Goal: Information Seeking & Learning: Learn about a topic

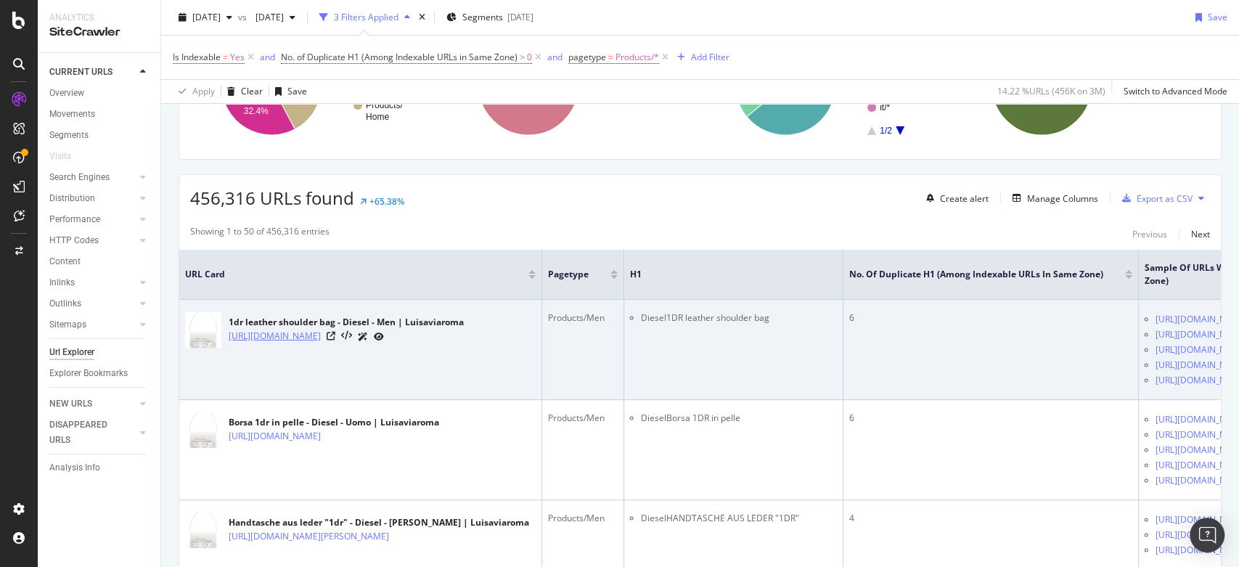
scroll to position [198, 0]
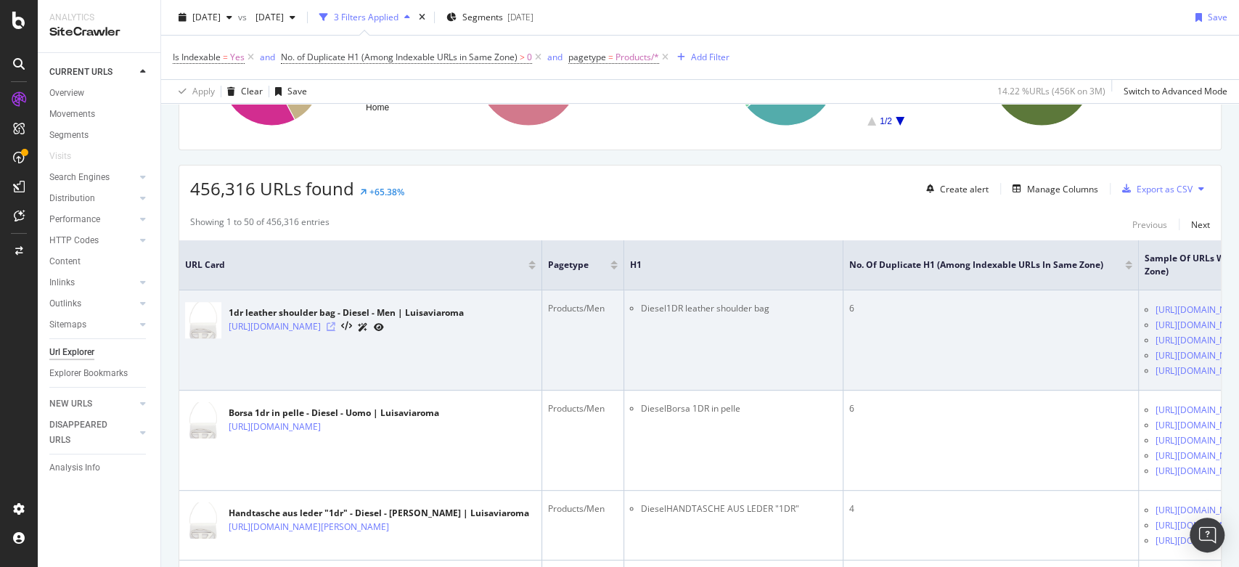
click at [335, 331] on icon at bounding box center [331, 326] width 9 height 9
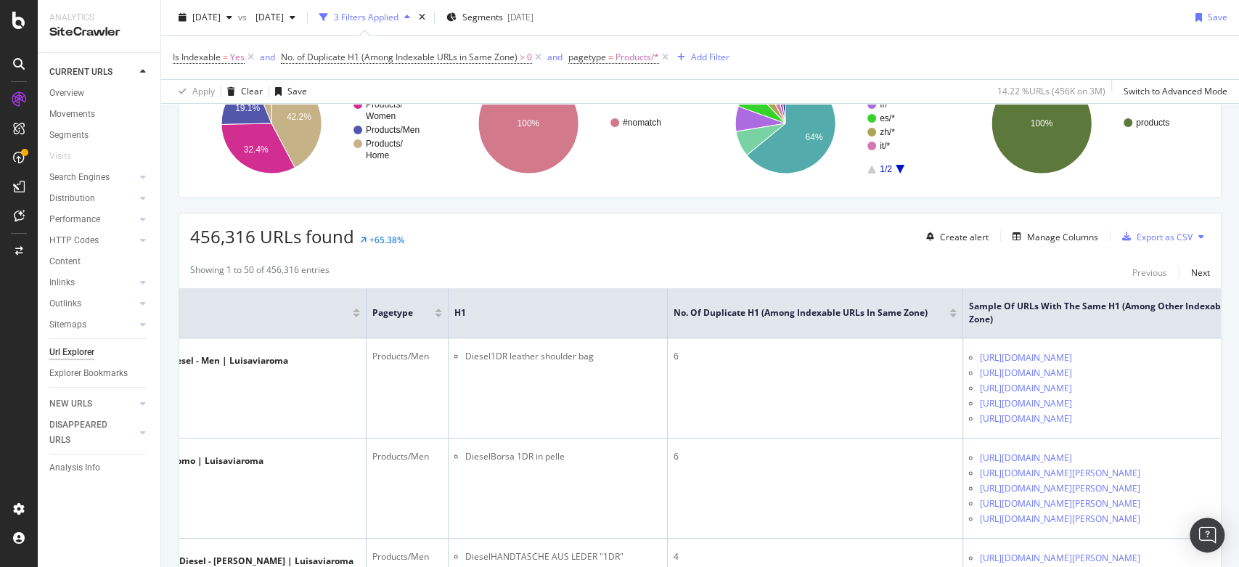
scroll to position [0, 293]
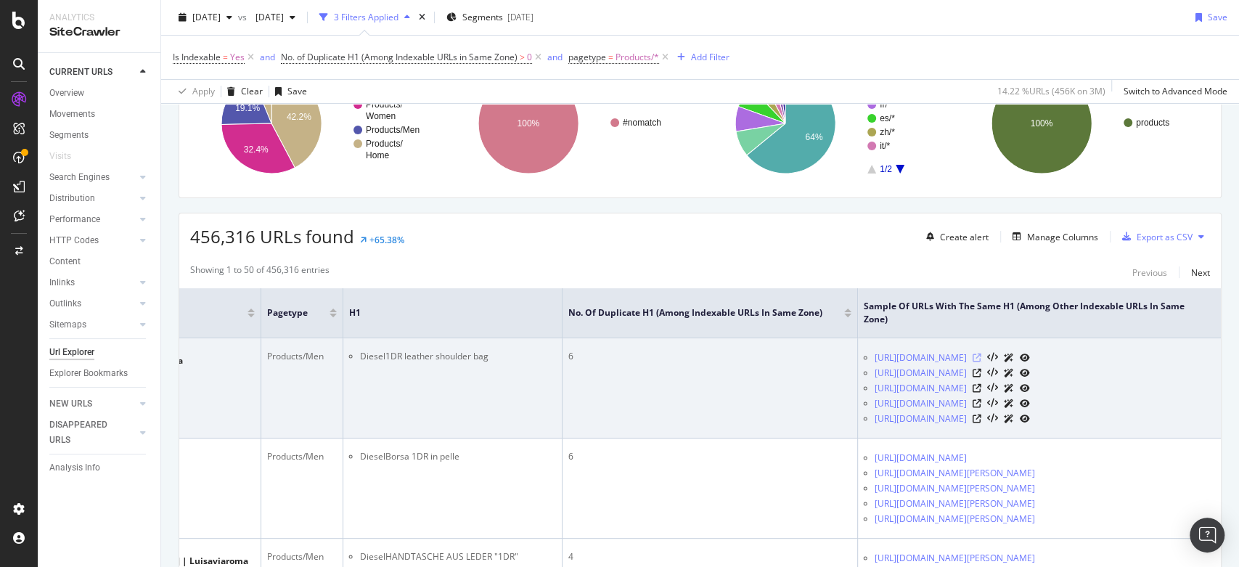
click at [981, 354] on icon at bounding box center [977, 358] width 9 height 9
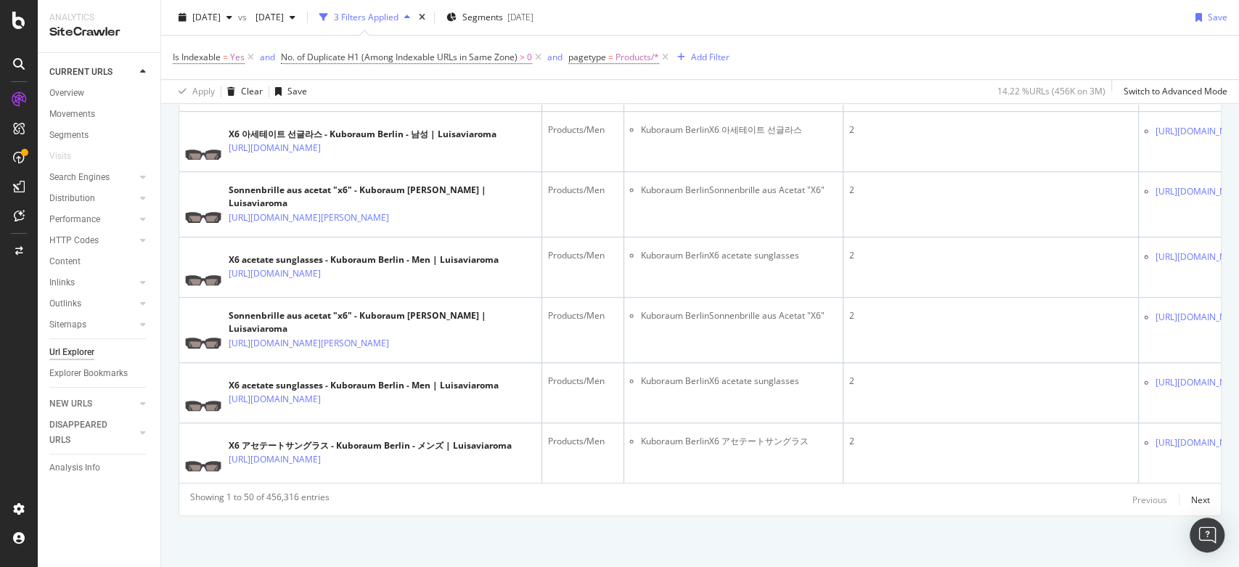
scroll to position [4728, 0]
click at [1196, 501] on div "Next" at bounding box center [1200, 500] width 19 height 12
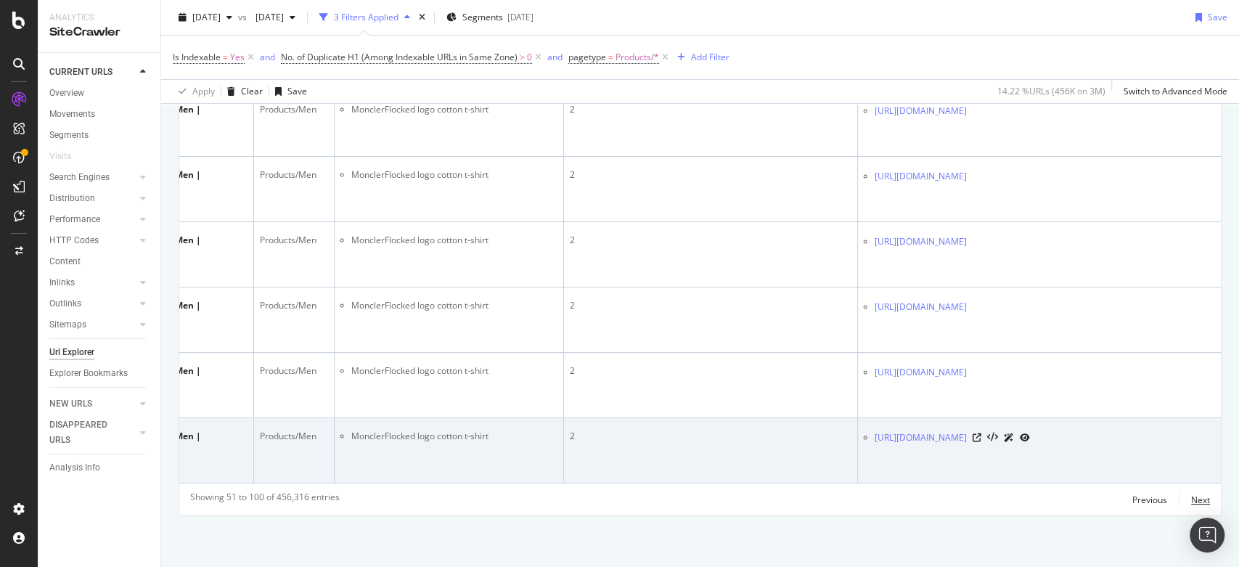
scroll to position [0, 229]
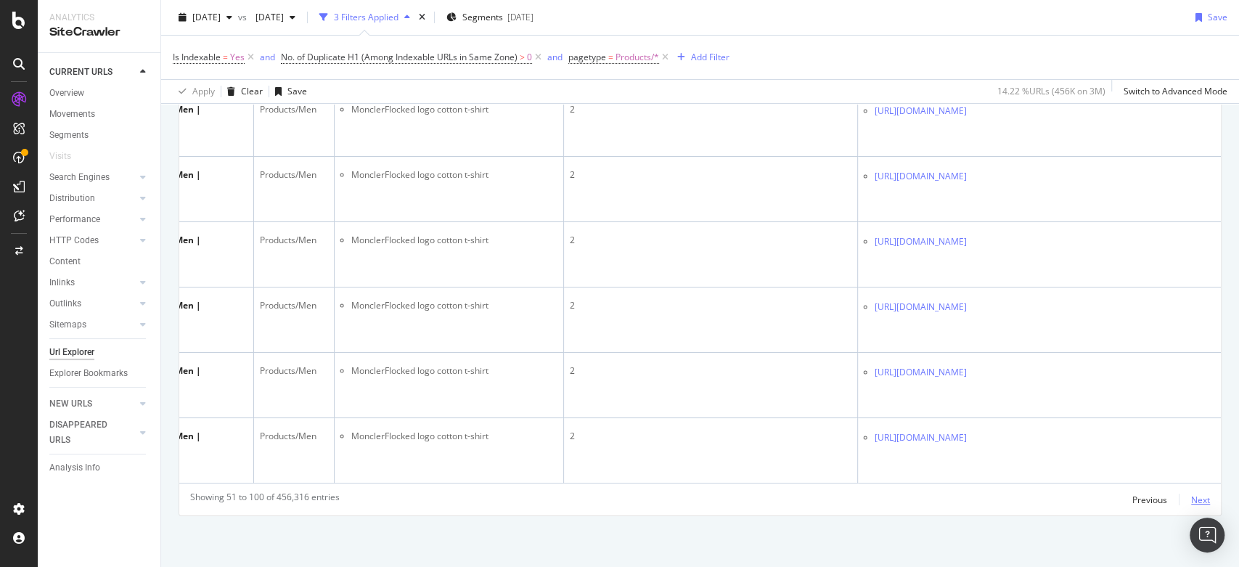
click at [1191, 502] on div "Next" at bounding box center [1200, 500] width 19 height 12
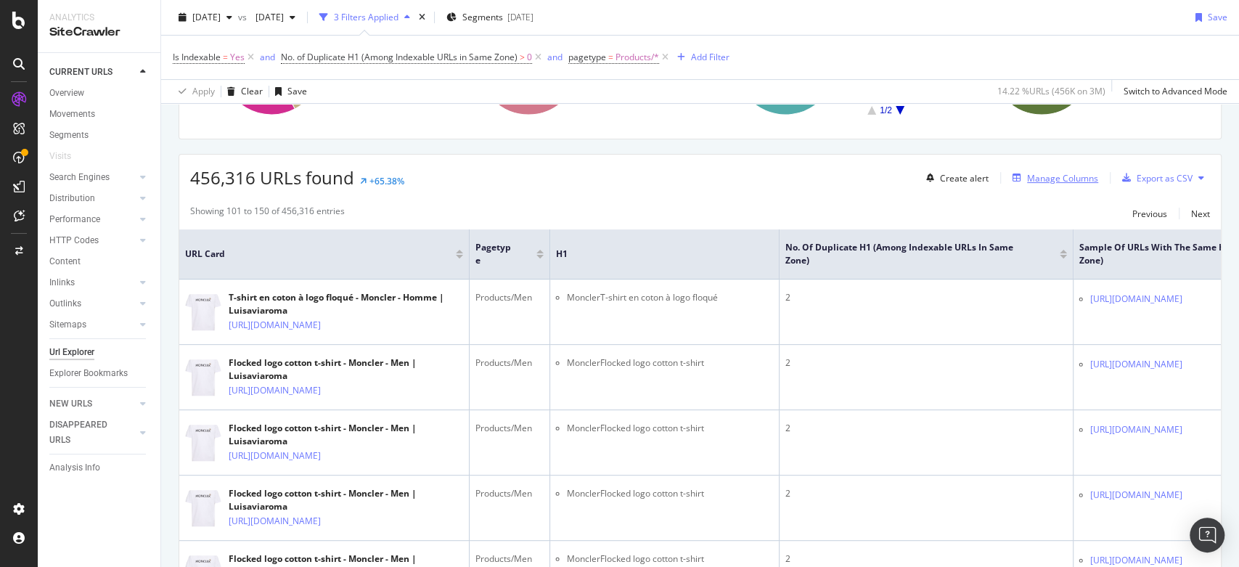
scroll to position [211, 0]
click at [1137, 205] on div "Previous" at bounding box center [1149, 211] width 35 height 12
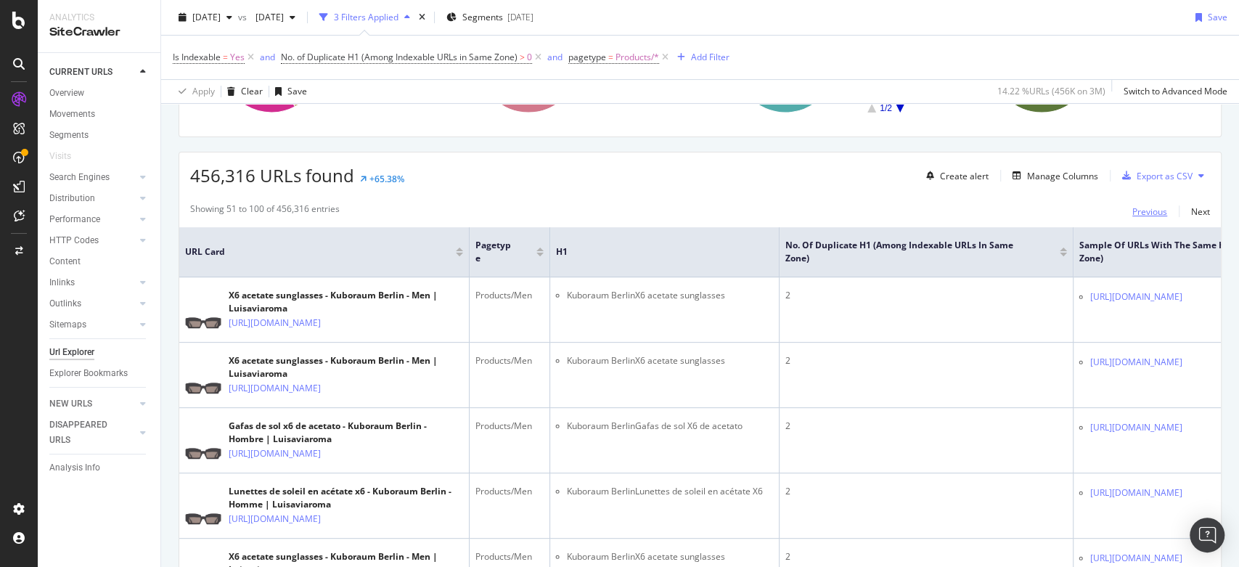
click at [1137, 205] on div "Previous" at bounding box center [1149, 211] width 35 height 12
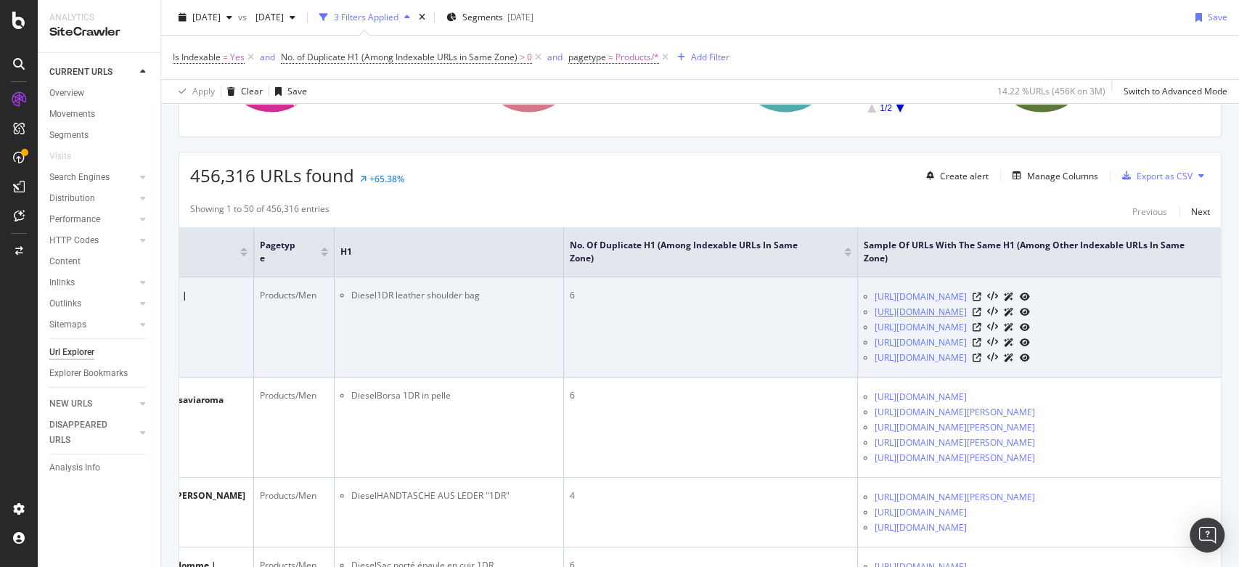
scroll to position [0, 0]
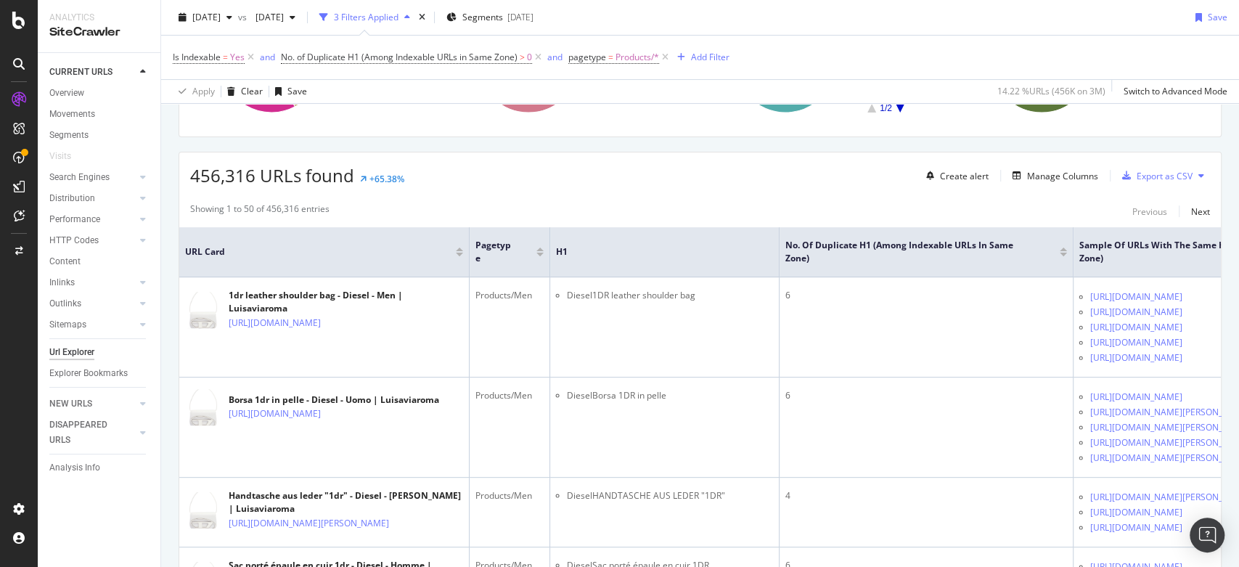
click at [606, 177] on div "456,316 URLs found +65.38% Create alert Manage Columns Export as CSV" at bounding box center [700, 170] width 1042 height 36
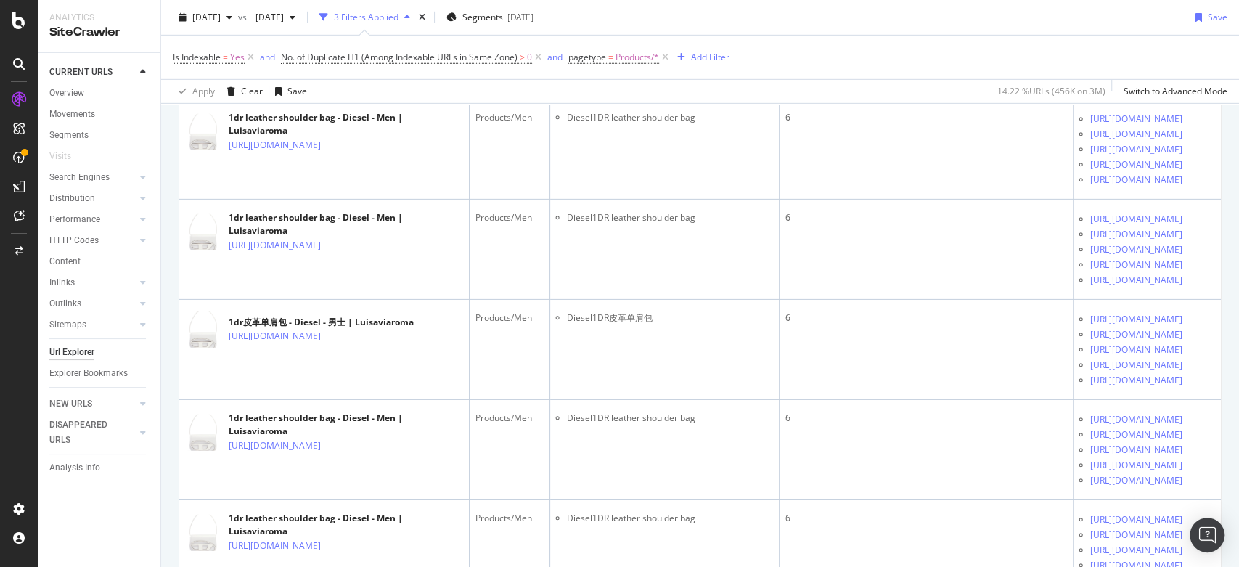
scroll to position [3025, 0]
